Goal: Transaction & Acquisition: Purchase product/service

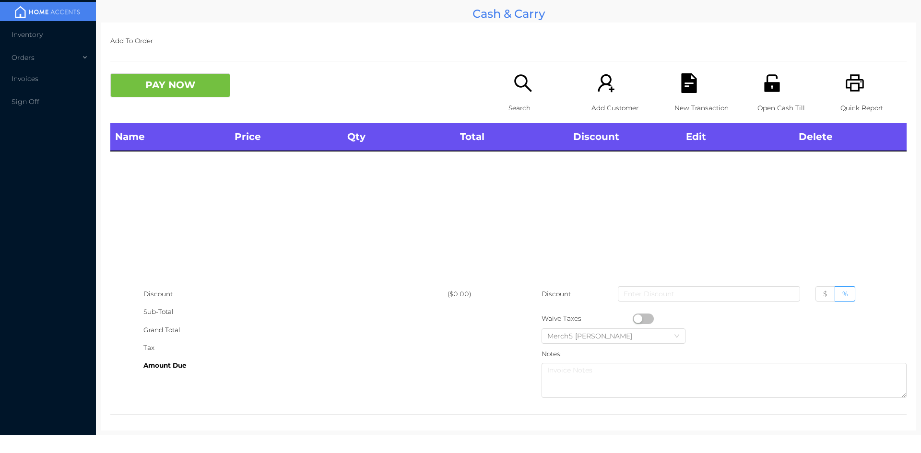
scroll to position [5, 0]
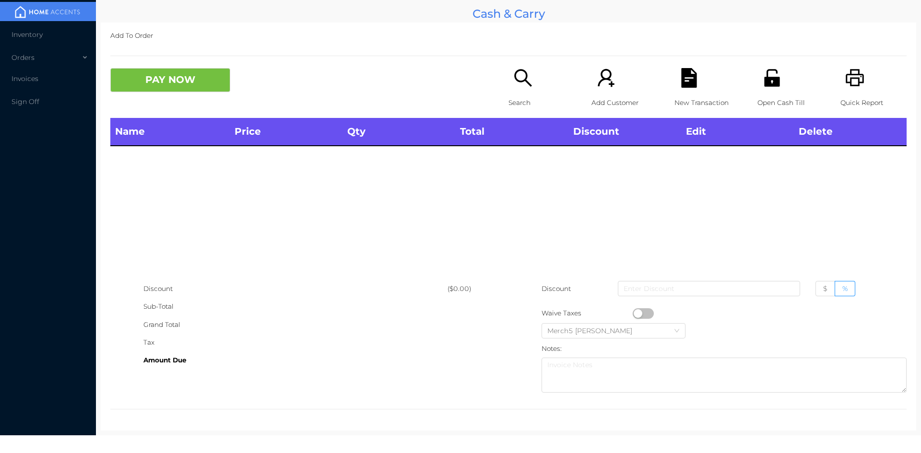
click at [527, 81] on icon "icon: search" at bounding box center [523, 78] width 20 height 20
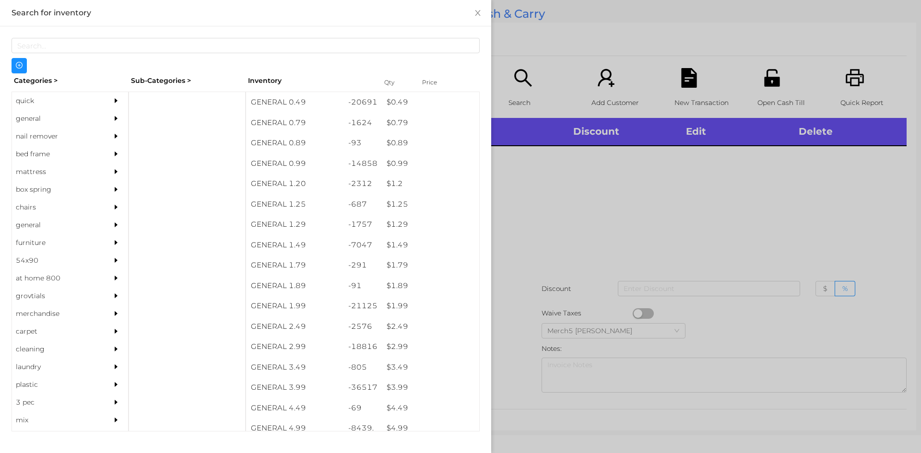
click at [117, 115] on div at bounding box center [118, 119] width 19 height 18
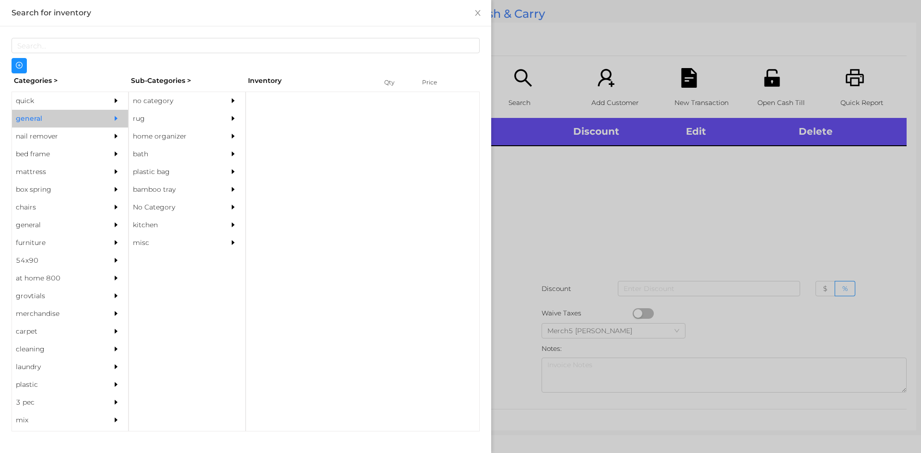
click at [210, 99] on div "no category" at bounding box center [172, 101] width 87 height 18
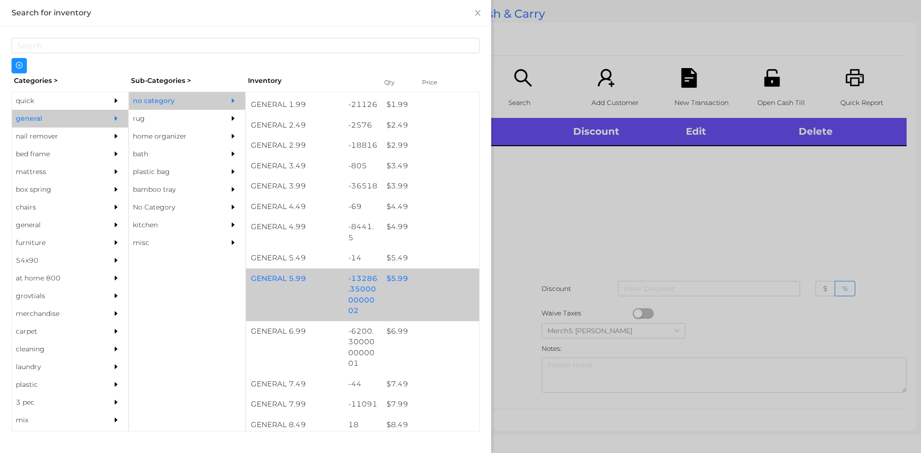
scroll to position [288, 0]
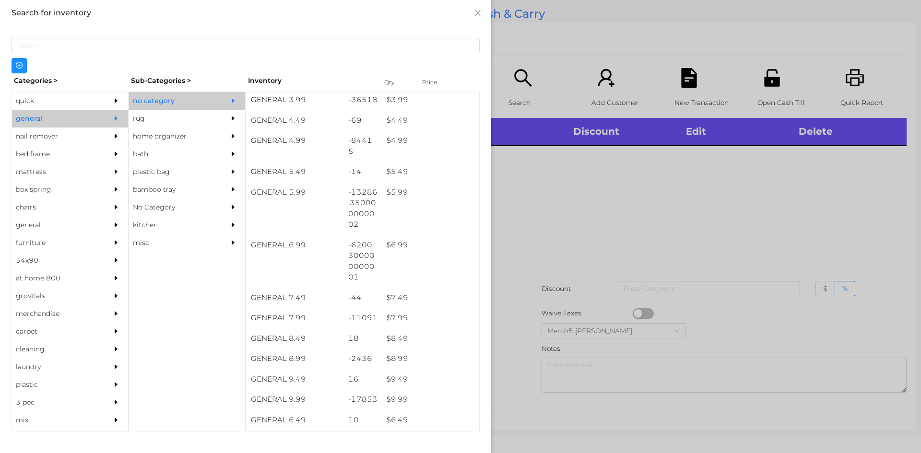
click at [551, 197] on div at bounding box center [460, 226] width 921 height 453
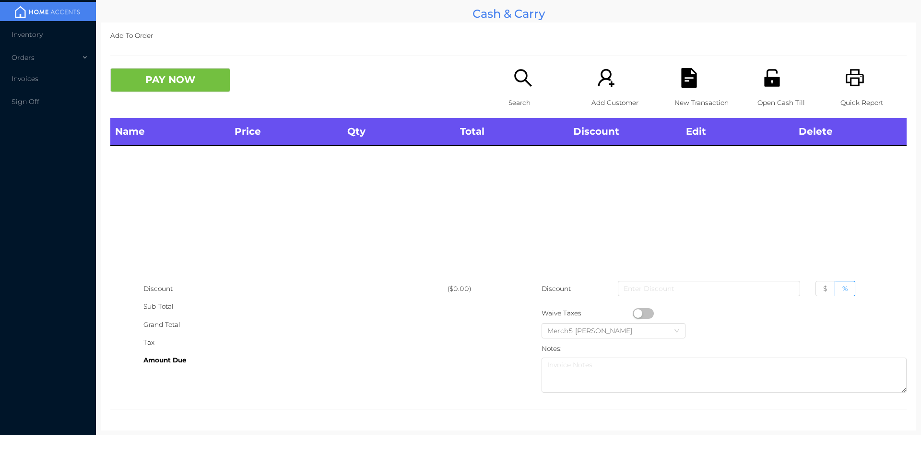
click at [519, 84] on icon "icon: search" at bounding box center [523, 78] width 20 height 20
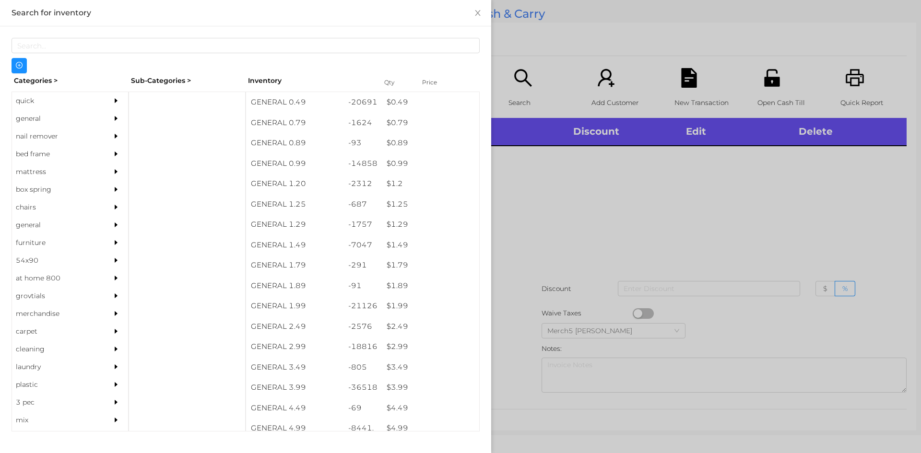
click at [92, 120] on div "general" at bounding box center [55, 119] width 87 height 18
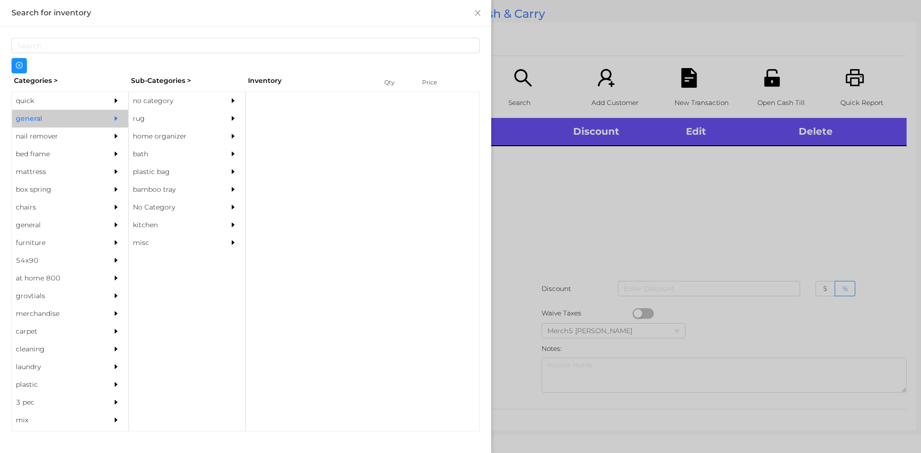
click at [166, 100] on div "no category" at bounding box center [172, 101] width 87 height 18
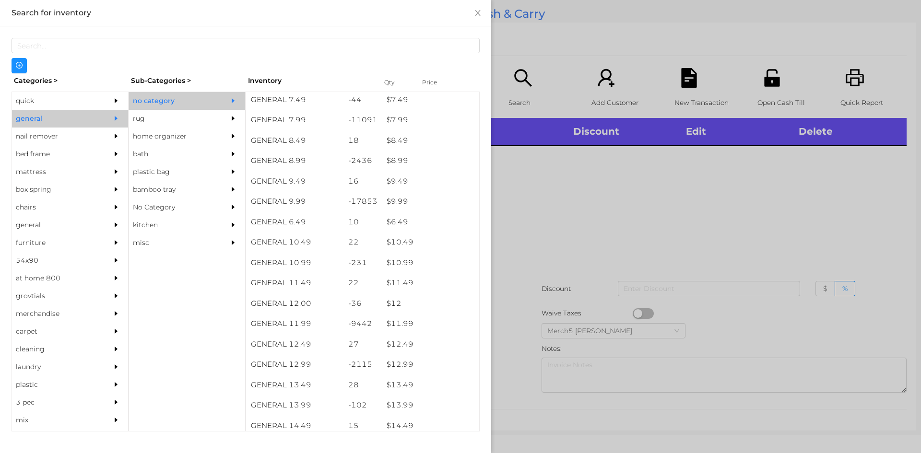
scroll to position [494, 0]
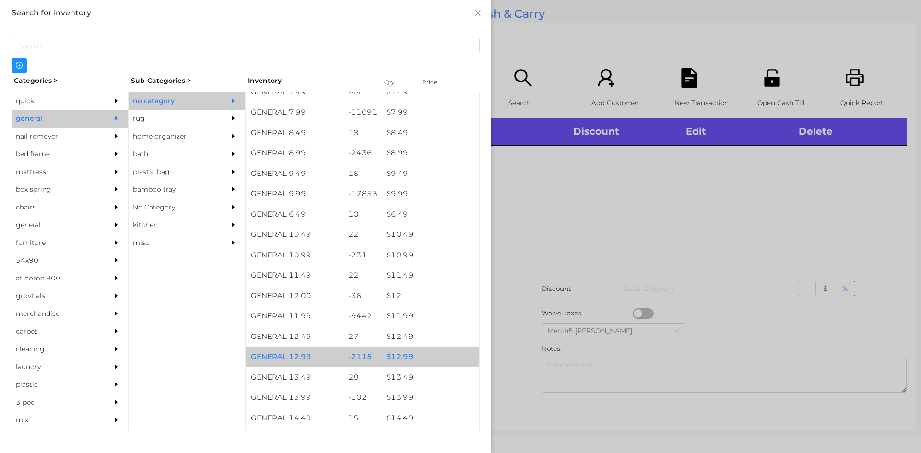
click at [427, 357] on div "$ 12.99" at bounding box center [430, 357] width 97 height 21
click at [583, 273] on div at bounding box center [460, 226] width 921 height 453
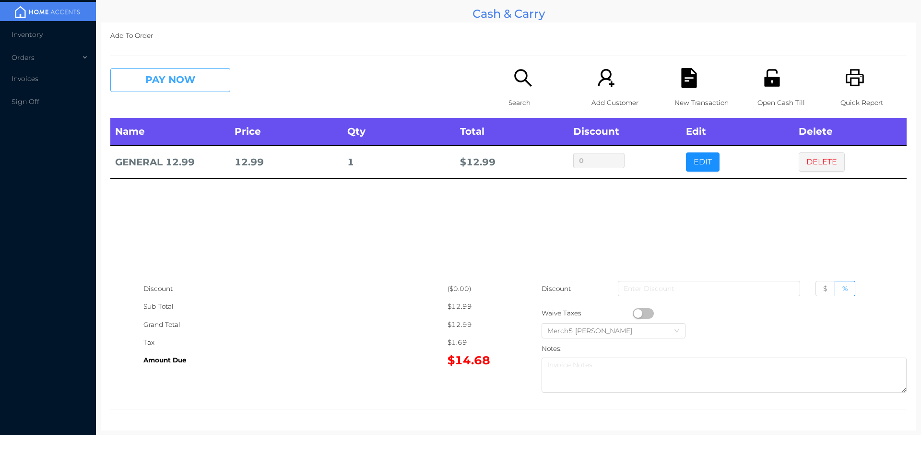
click at [220, 84] on button "PAY NOW" at bounding box center [170, 80] width 120 height 24
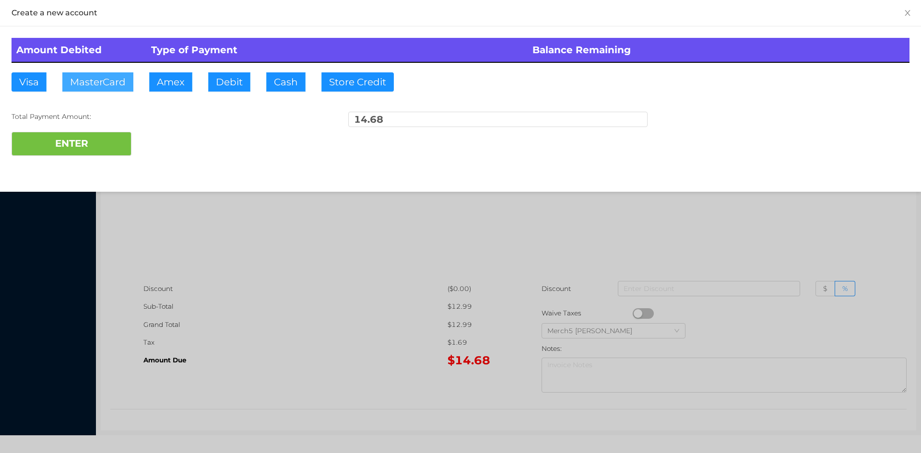
click at [115, 79] on button "MasterCard" at bounding box center [97, 81] width 71 height 19
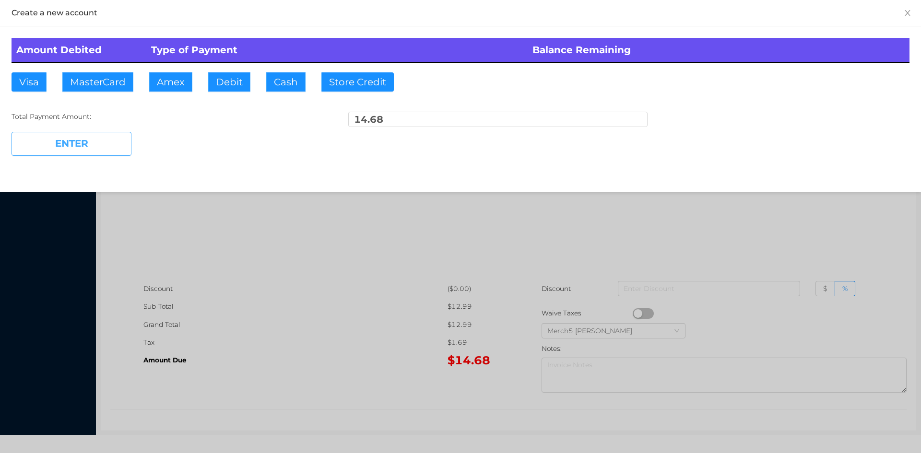
click at [118, 146] on button "ENTER" at bounding box center [72, 144] width 120 height 24
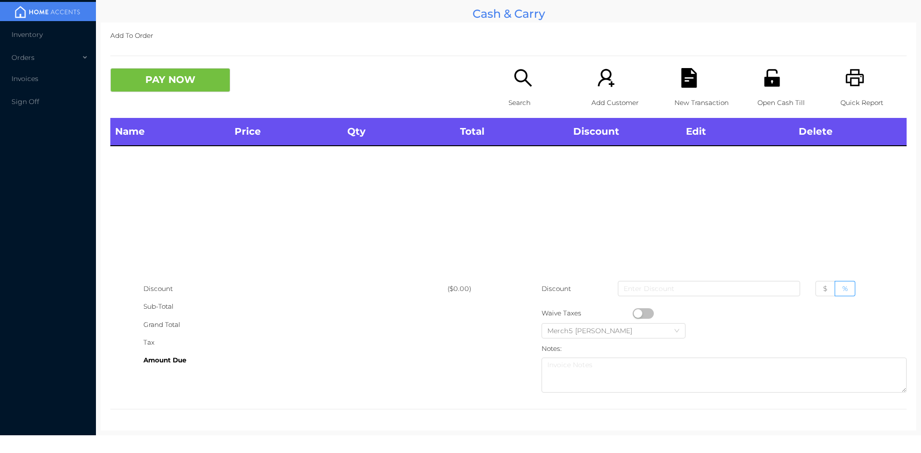
click at [848, 81] on icon "icon: printer" at bounding box center [855, 78] width 20 height 20
click at [762, 80] on icon "icon: unlock" at bounding box center [772, 78] width 20 height 20
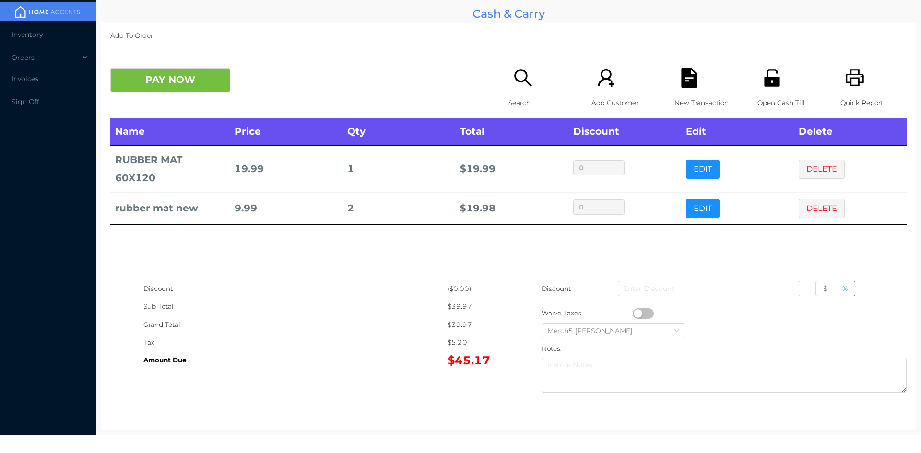
click at [520, 81] on icon "icon: search" at bounding box center [522, 77] width 17 height 17
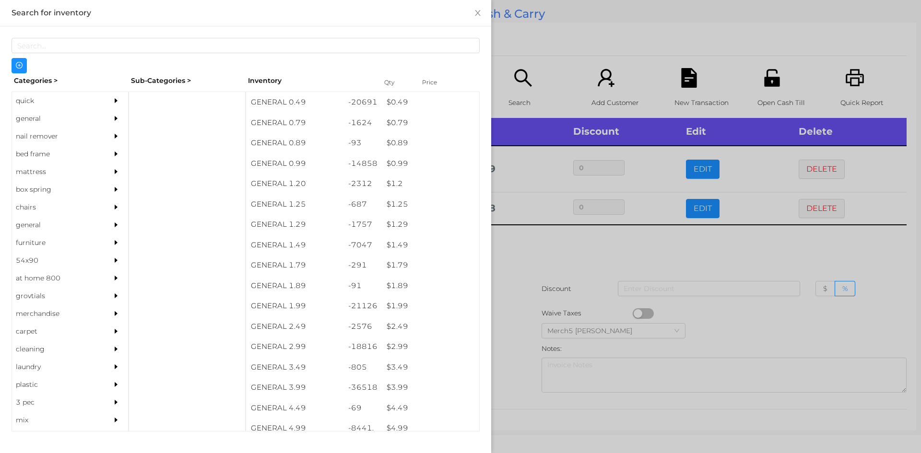
click at [95, 112] on div "general" at bounding box center [70, 119] width 116 height 18
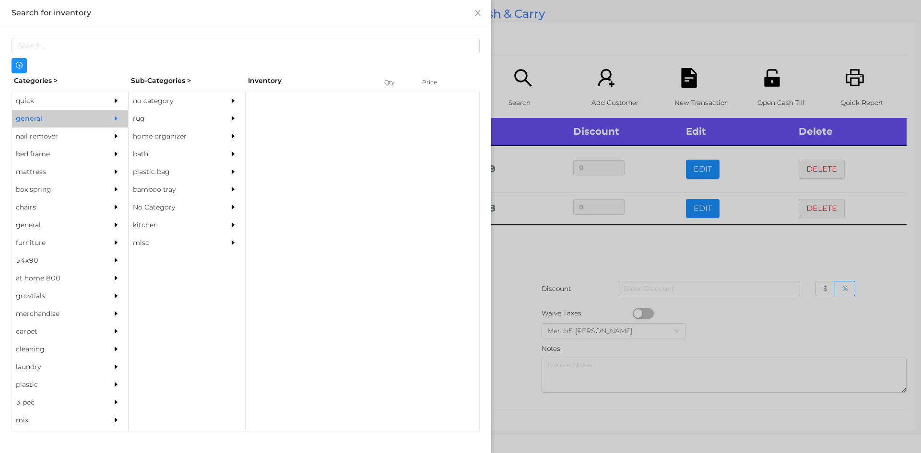
click at [173, 102] on div "no category" at bounding box center [172, 101] width 87 height 18
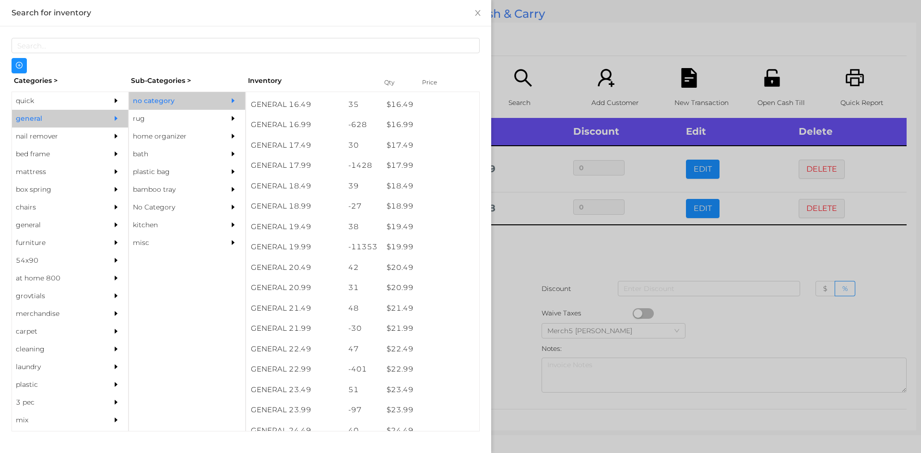
scroll to position [889, 0]
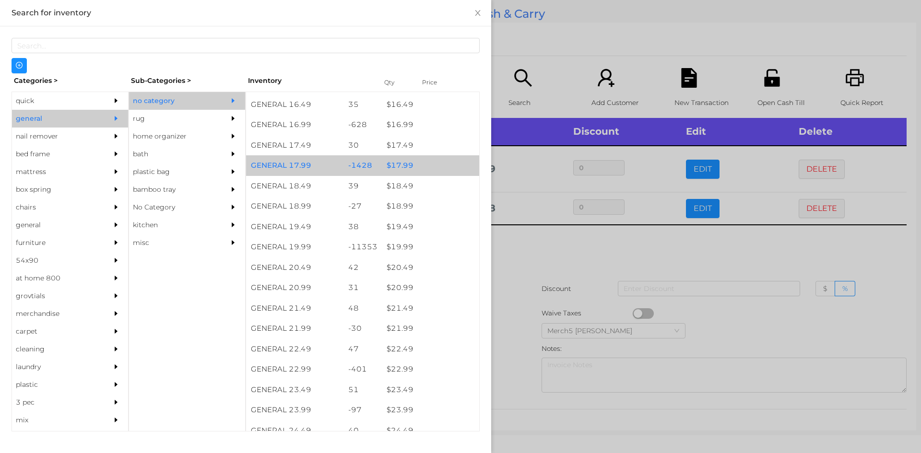
click at [428, 170] on div "$ 17.99" at bounding box center [430, 165] width 97 height 21
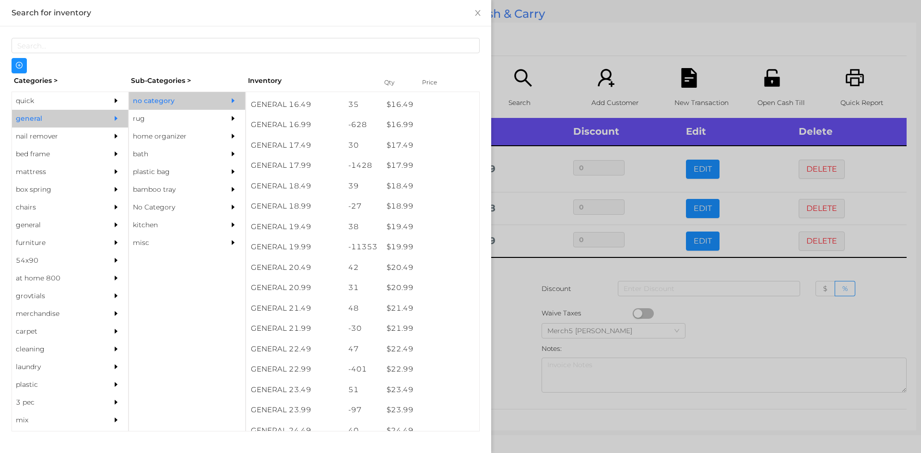
click at [541, 276] on div at bounding box center [460, 226] width 921 height 453
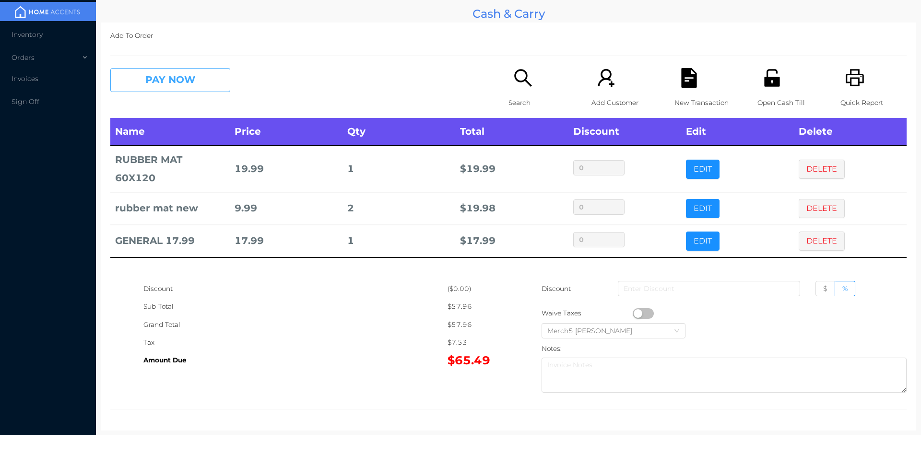
click at [214, 80] on button "PAY NOW" at bounding box center [170, 80] width 120 height 24
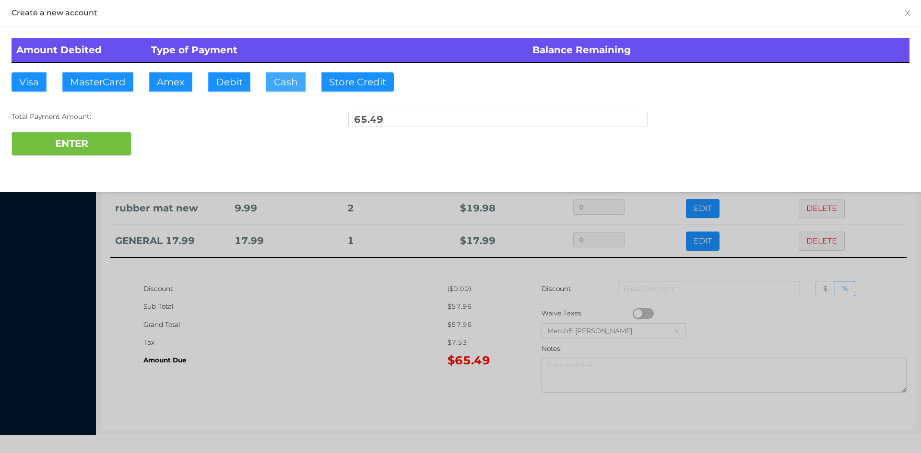
click at [283, 84] on button "Cash" at bounding box center [285, 81] width 39 height 19
type input "100"
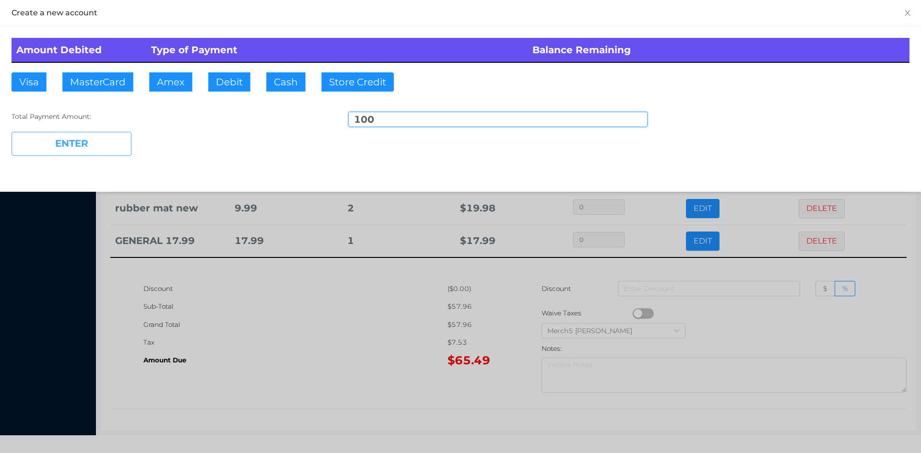
click at [105, 145] on button "ENTER" at bounding box center [72, 144] width 120 height 24
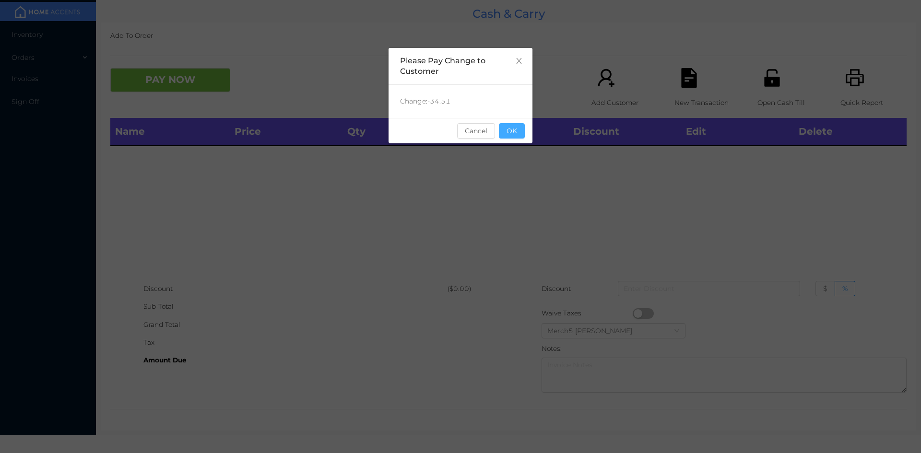
click at [521, 130] on button "OK" at bounding box center [512, 130] width 26 height 15
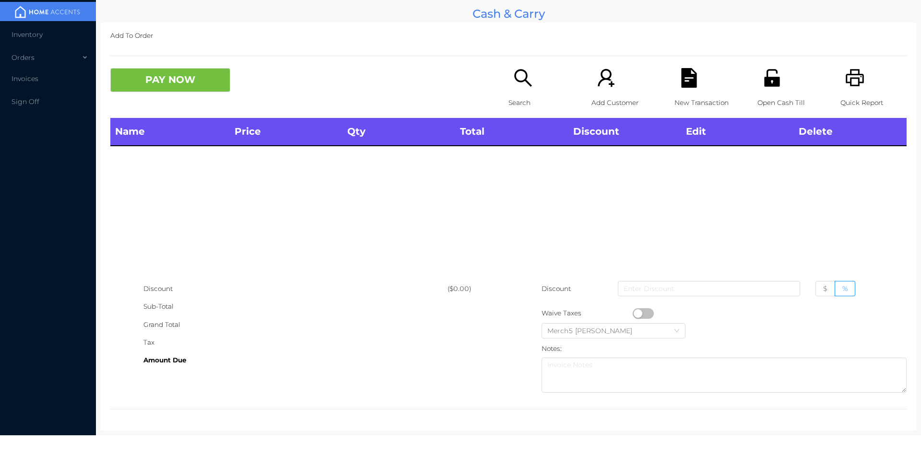
click at [850, 70] on icon "icon: printer" at bounding box center [855, 77] width 18 height 17
